Goal: Check status: Check status

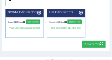
scroll to position [253, 0]
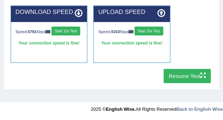
click at [192, 76] on button "Resume Test" at bounding box center [187, 76] width 47 height 14
click at [192, 80] on button "Resume Test" at bounding box center [187, 76] width 47 height 14
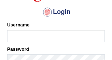
scroll to position [67, 0]
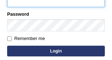
scroll to position [101, 0]
